Goal: Task Accomplishment & Management: Use online tool/utility

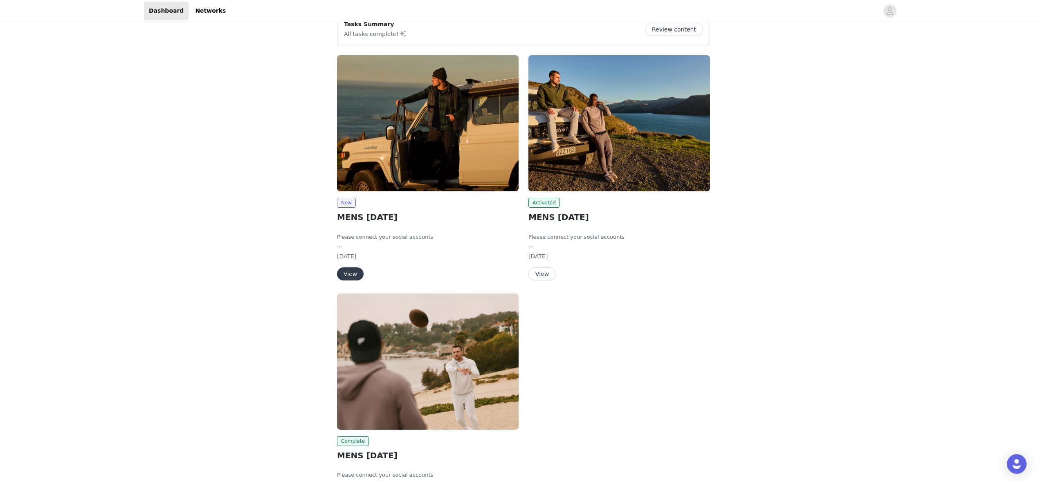
scroll to position [11, 0]
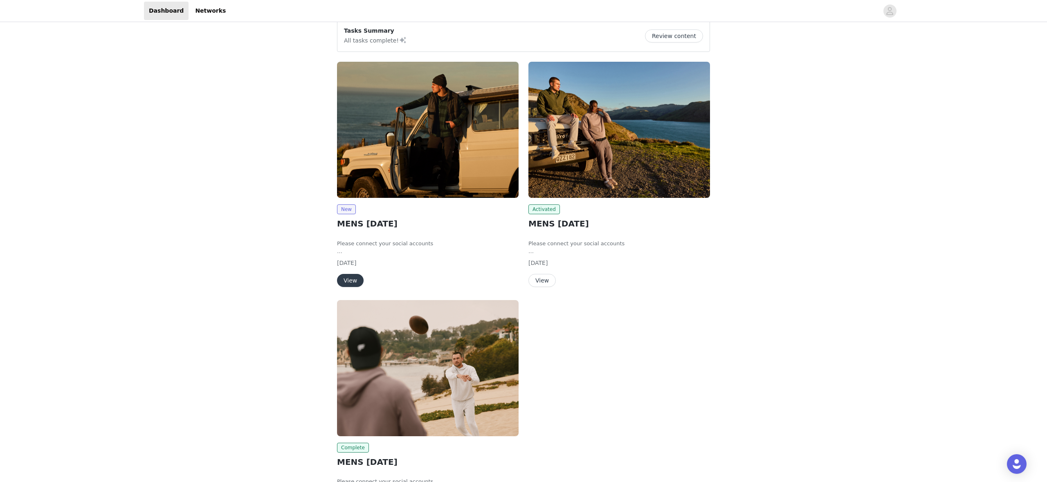
click at [543, 275] on button "View" at bounding box center [542, 280] width 27 height 13
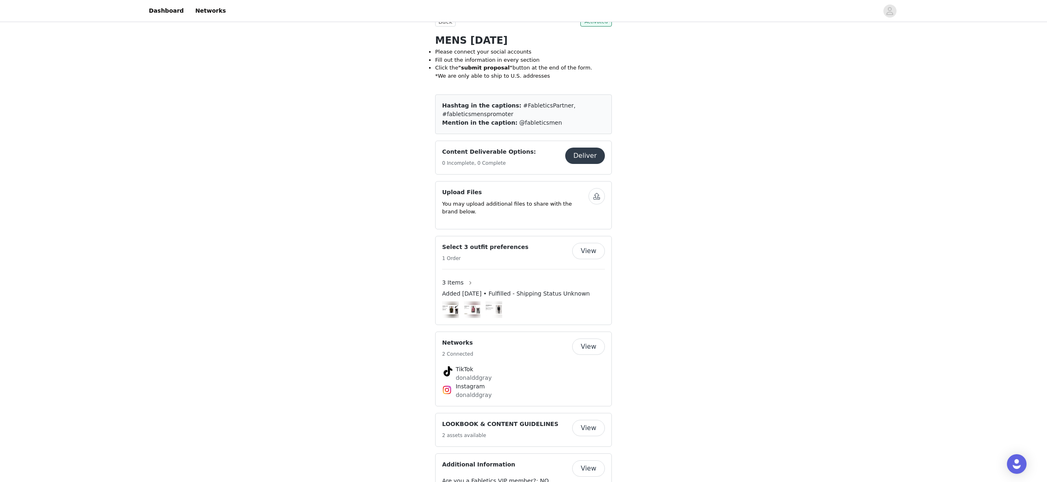
scroll to position [170, 0]
click at [596, 160] on button "Deliver" at bounding box center [585, 155] width 40 height 16
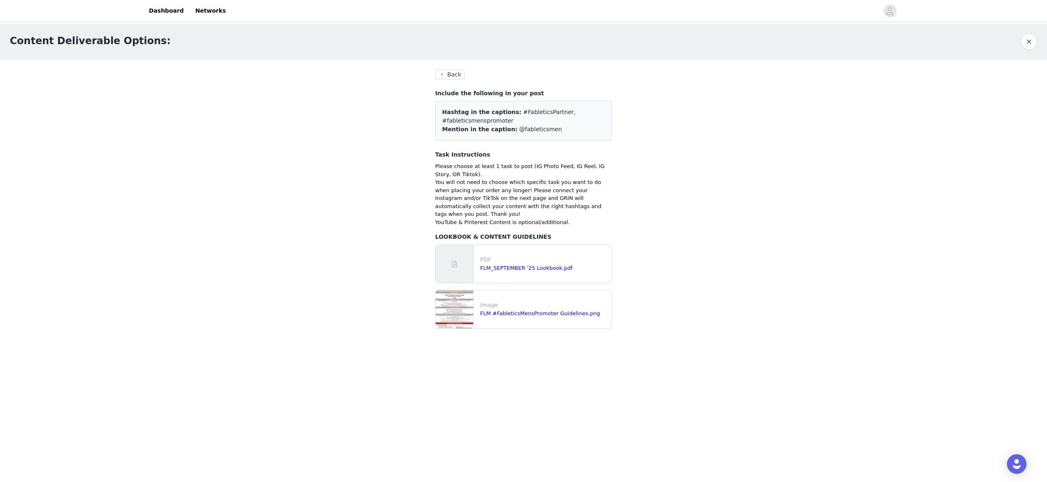
click at [457, 82] on div "Back Include the following in your post Hashtag in the captions: #FableticsPart…" at bounding box center [523, 199] width 177 height 259
click at [457, 79] on div "Back Include the following in your post Hashtag in the captions: #FableticsPart…" at bounding box center [523, 199] width 177 height 259
click at [457, 74] on button "Back" at bounding box center [449, 75] width 29 height 10
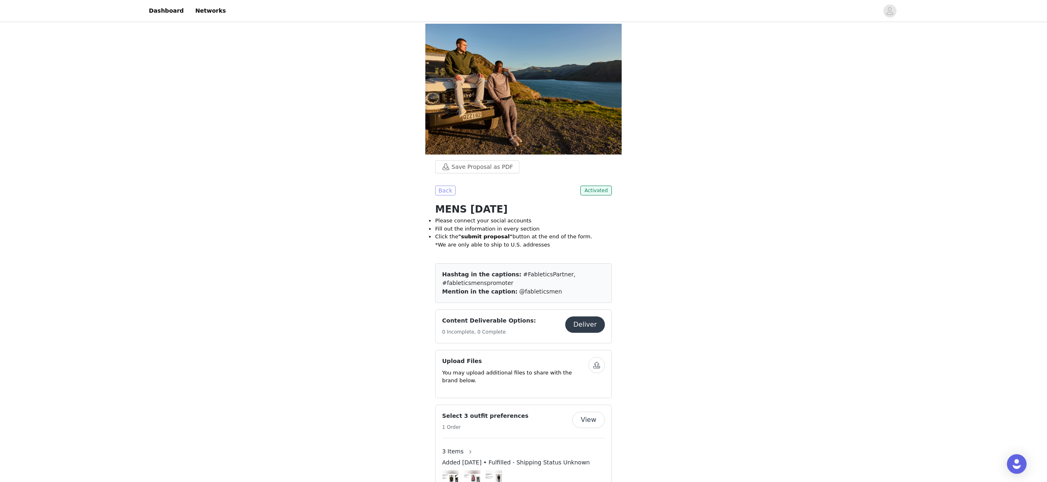
click at [447, 194] on button "Back" at bounding box center [445, 191] width 20 height 10
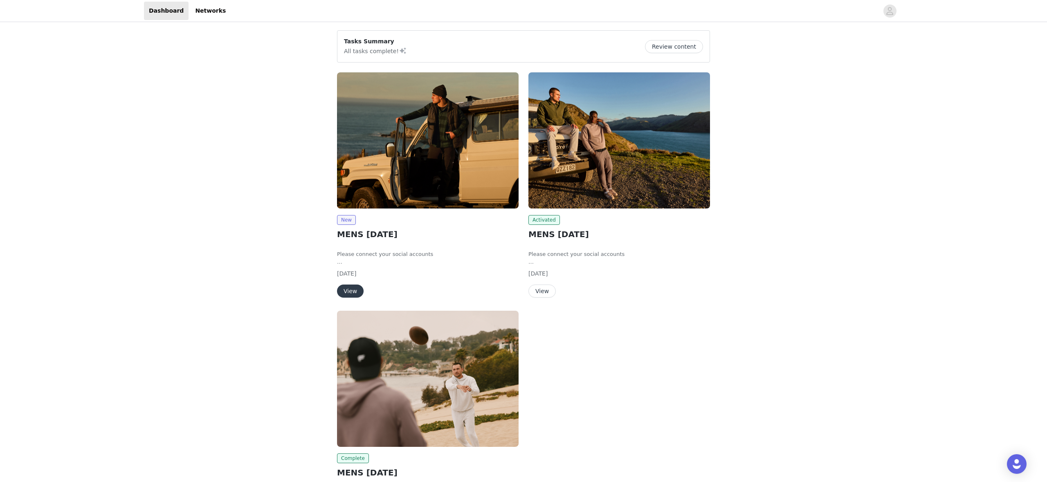
scroll to position [1, 0]
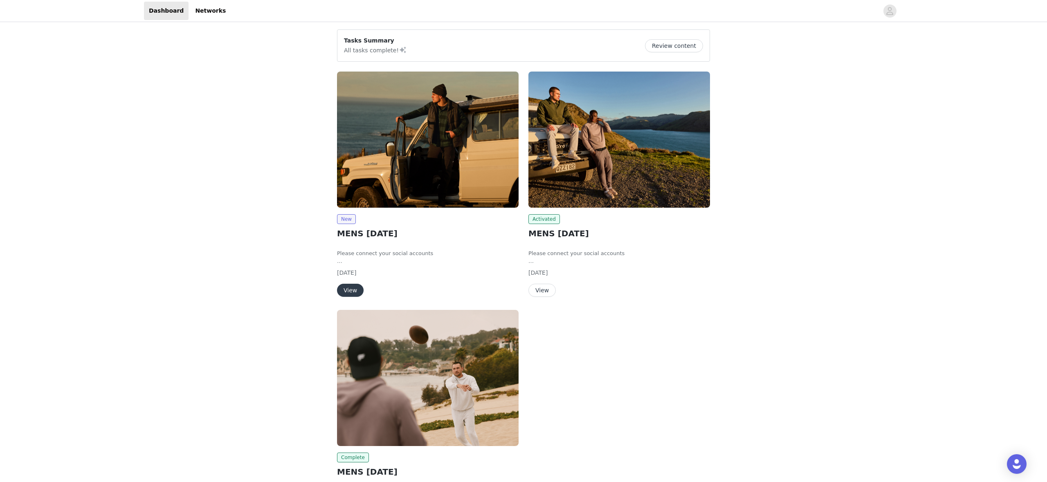
click at [358, 287] on button "View" at bounding box center [350, 290] width 27 height 13
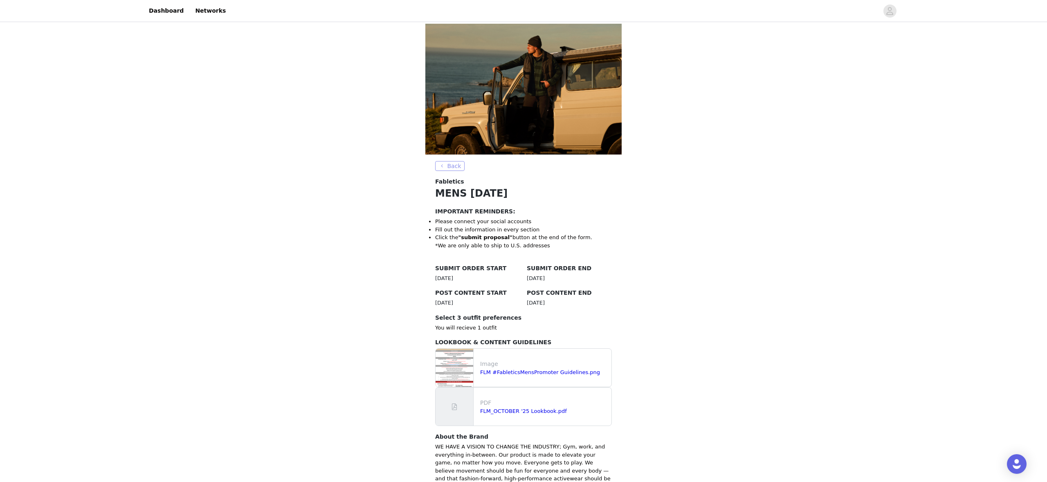
click at [460, 167] on button "Back" at bounding box center [449, 166] width 29 height 10
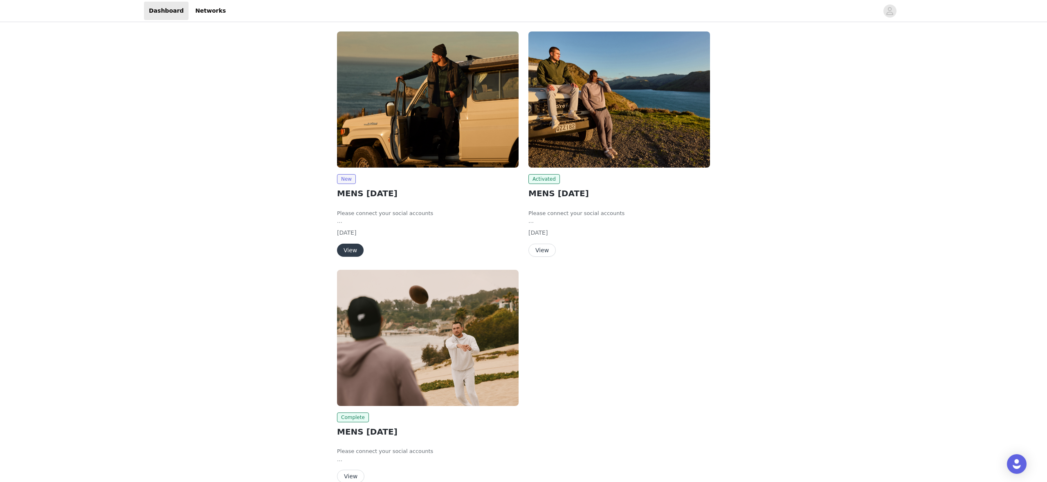
scroll to position [77, 0]
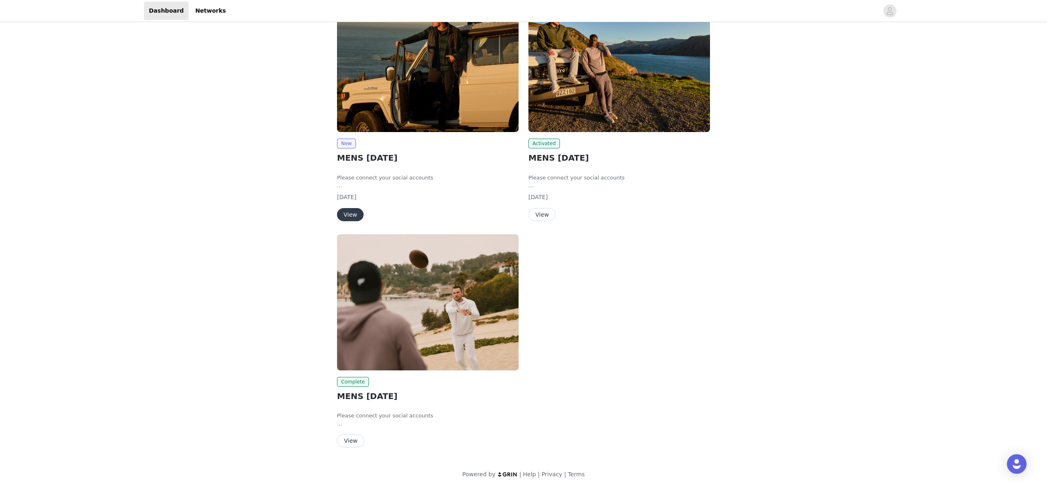
click at [357, 214] on button "View" at bounding box center [350, 214] width 27 height 13
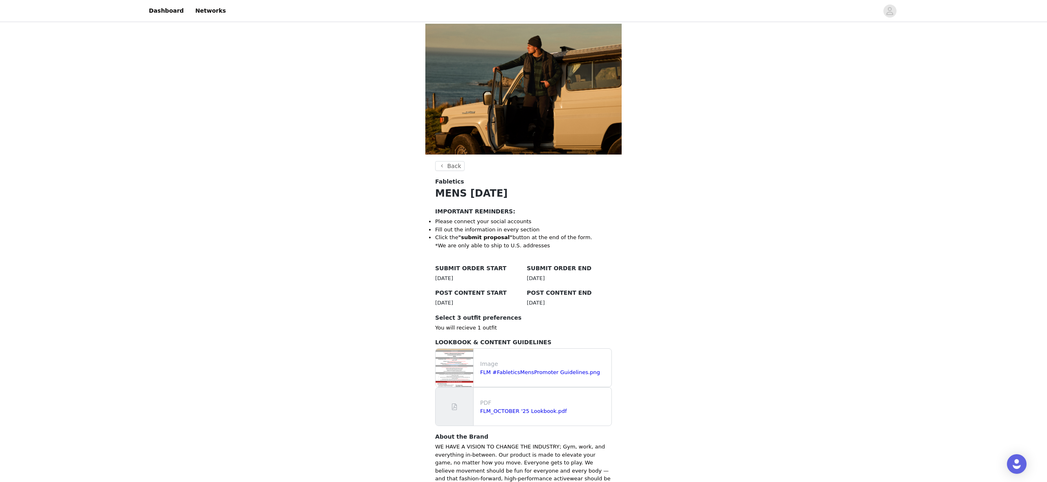
scroll to position [120, 0]
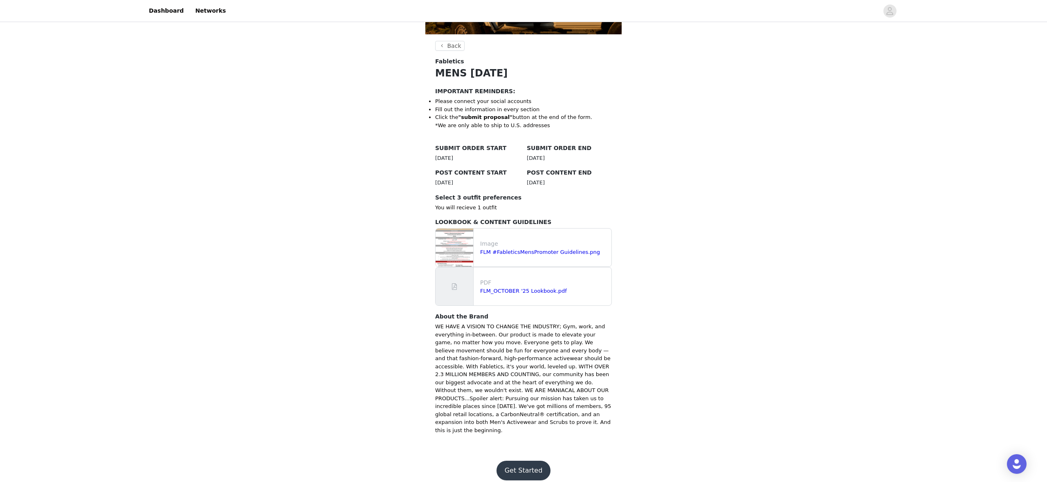
click at [525, 461] on button "Get Started" at bounding box center [524, 471] width 54 height 20
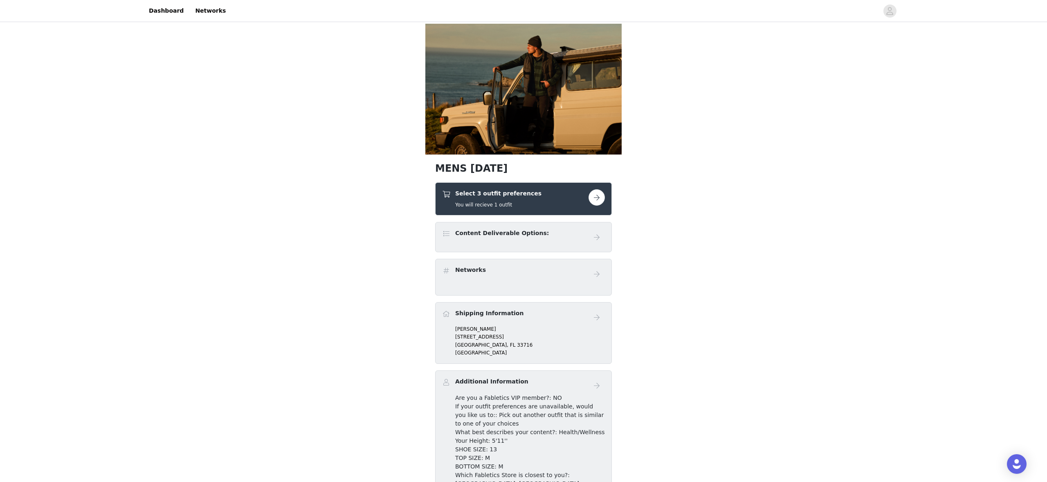
click at [608, 194] on div "Select 3 outfit preferences You will recieve 1 outfit" at bounding box center [523, 198] width 177 height 33
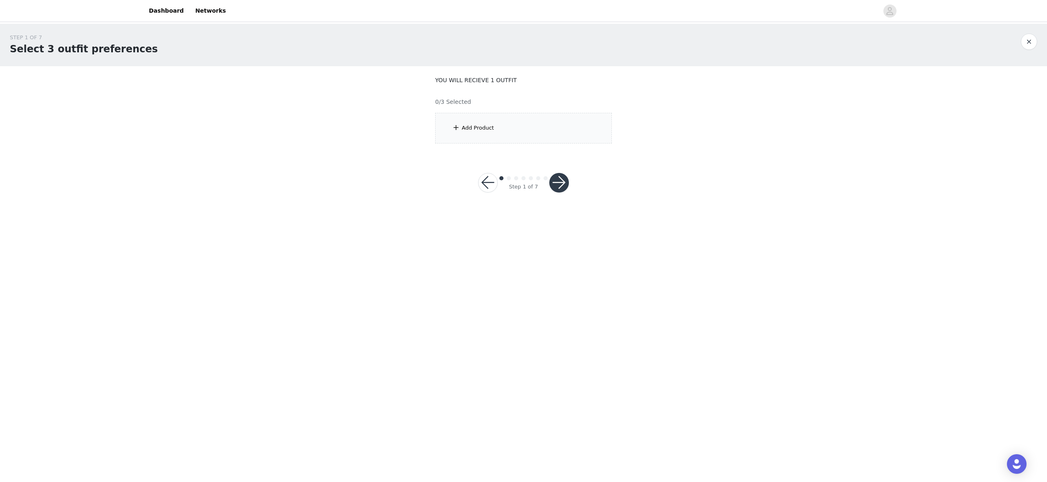
click at [462, 125] on div "Add Product" at bounding box center [478, 128] width 32 height 8
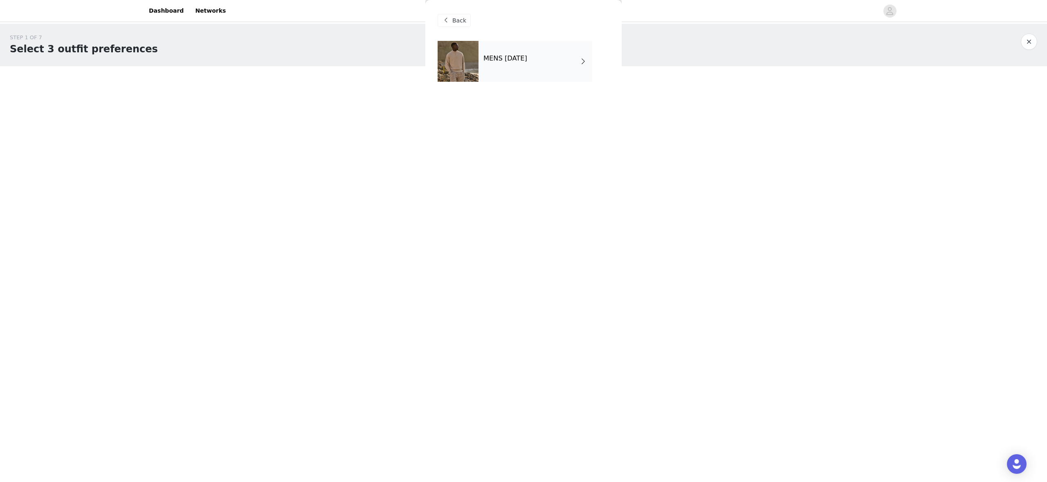
click at [527, 58] on h4 "MENS [DATE]" at bounding box center [506, 58] width 44 height 7
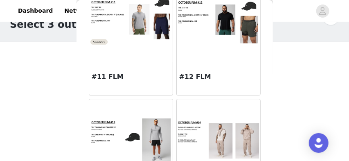
scroll to position [657, 0]
